Goal: Information Seeking & Learning: Learn about a topic

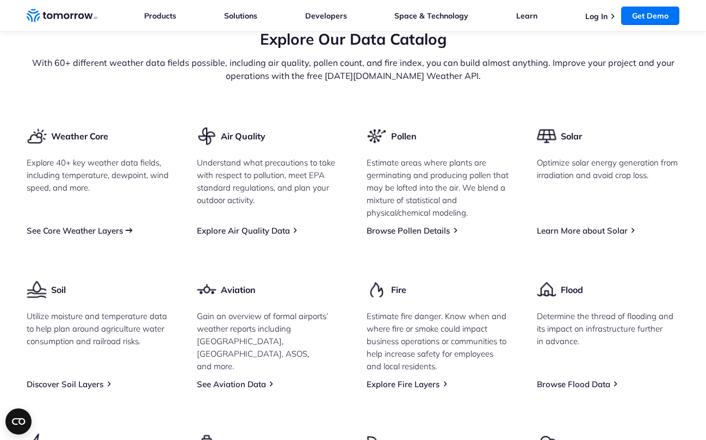
scroll to position [1316, 0]
click at [110, 237] on link "See Core Weather Layers" at bounding box center [75, 231] width 96 height 10
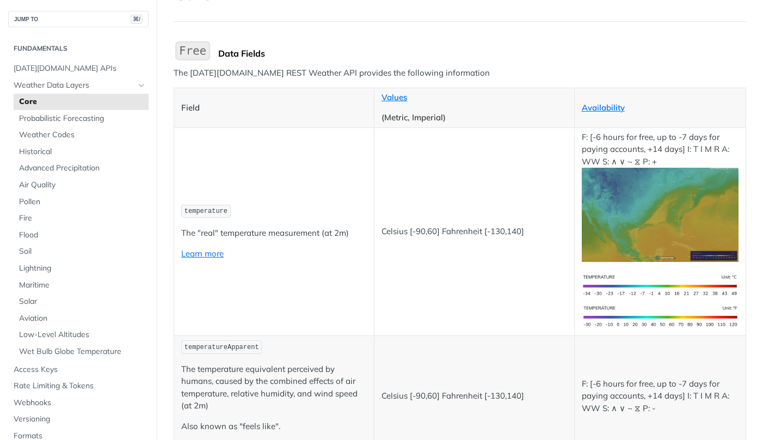
scroll to position [91, 0]
click at [89, 121] on span "Probabilistic Forecasting" at bounding box center [82, 118] width 127 height 11
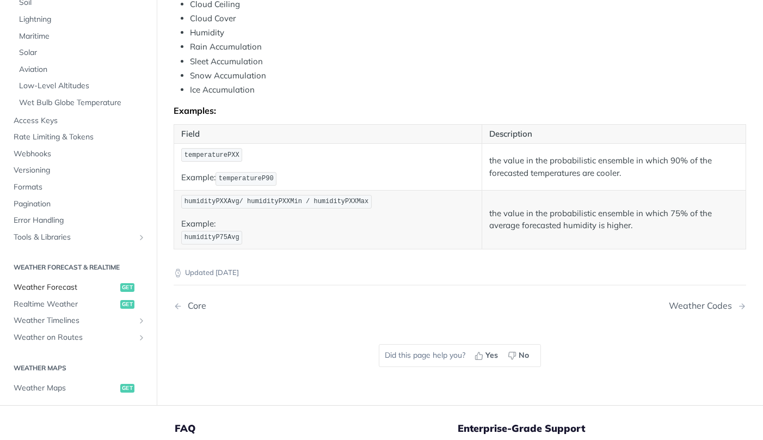
scroll to position [215, 0]
click at [80, 280] on span "Weather Forecast" at bounding box center [66, 285] width 104 height 11
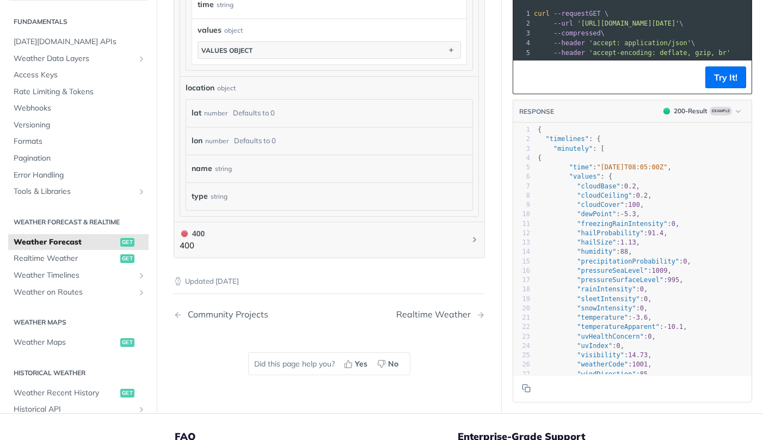
scroll to position [1188, 0]
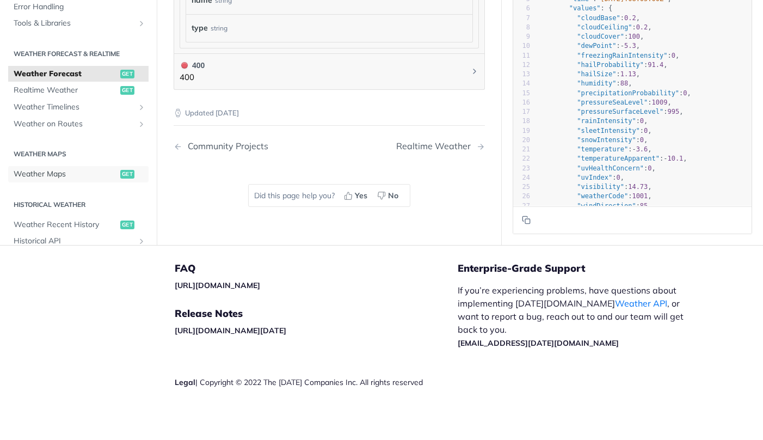
click at [59, 169] on span "Weather Maps" at bounding box center [66, 174] width 104 height 11
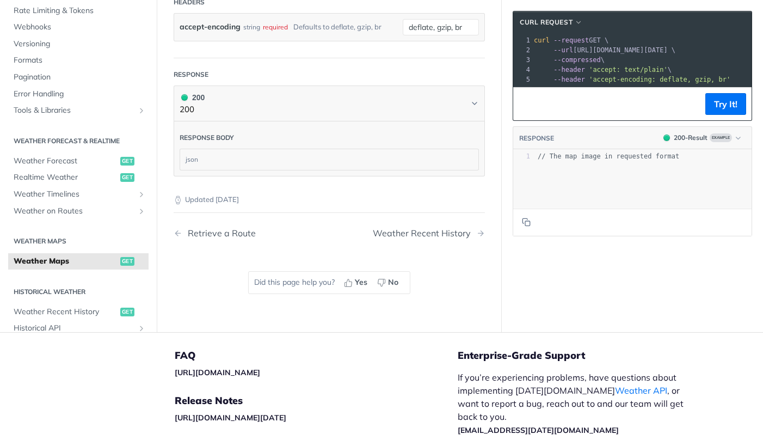
scroll to position [1591, 0]
